Goal: Check status

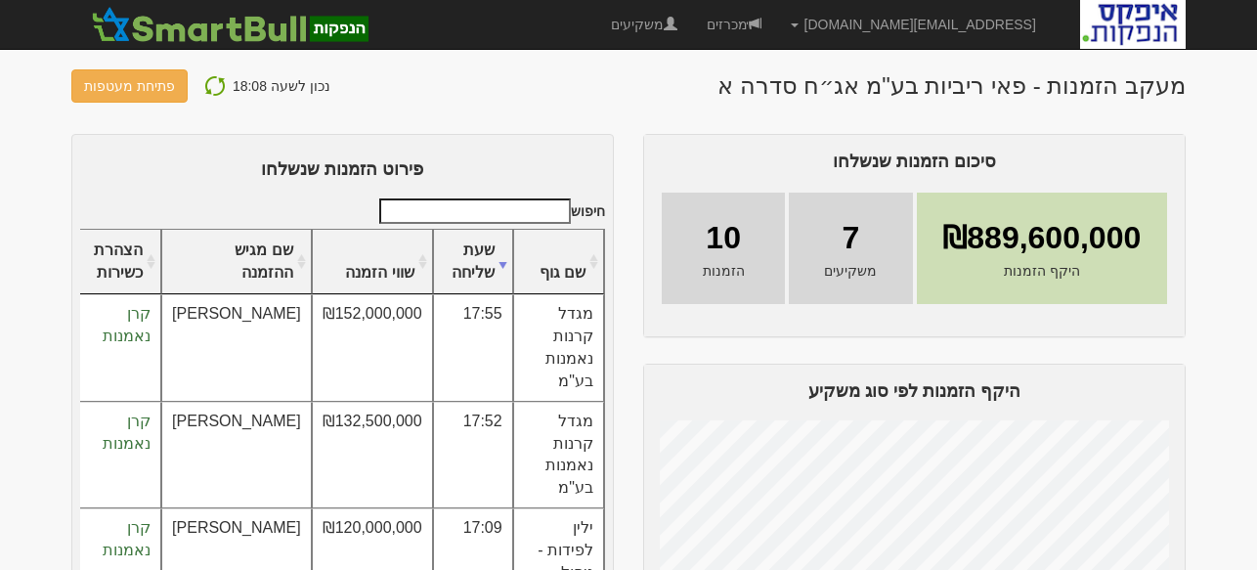
click at [205, 84] on img at bounding box center [214, 85] width 23 height 23
click at [201, 83] on img at bounding box center [204, 85] width 23 height 23
